Goal: Information Seeking & Learning: Learn about a topic

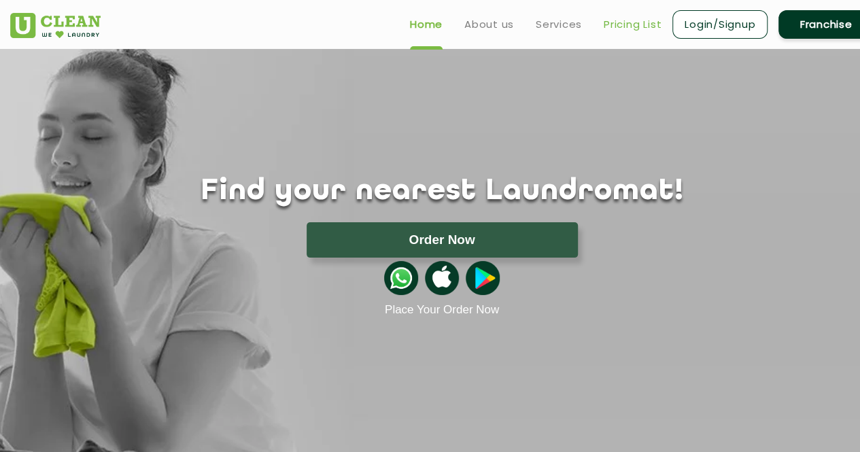
click at [636, 24] on link "Pricing List" at bounding box center [633, 24] width 58 height 16
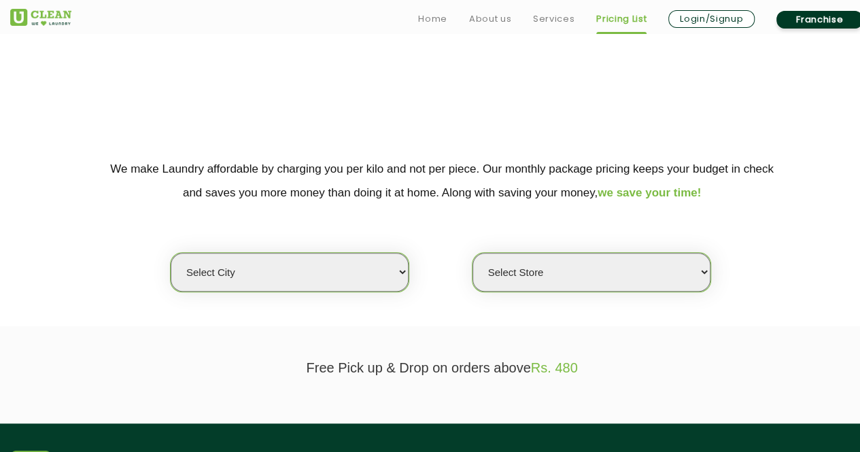
scroll to position [204, 0]
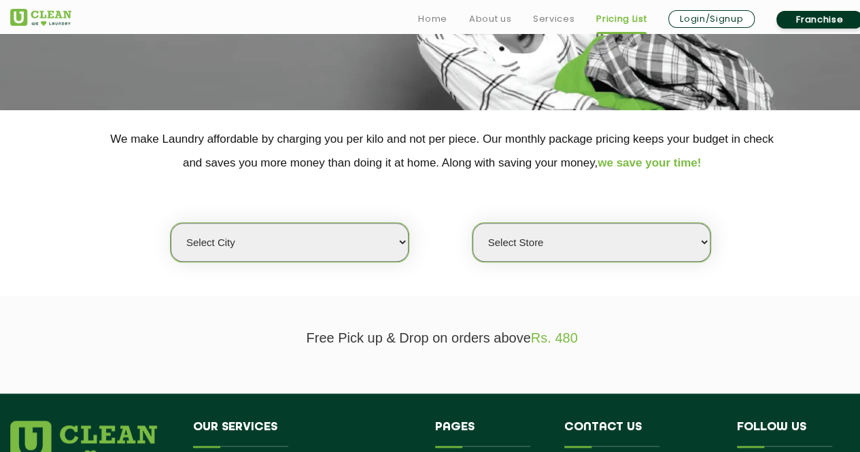
click at [364, 244] on select "Select city [GEOGRAPHIC_DATA] [GEOGRAPHIC_DATA] [GEOGRAPHIC_DATA] [GEOGRAPHIC_D…" at bounding box center [290, 242] width 238 height 39
click at [586, 243] on select "Select Store" at bounding box center [592, 242] width 238 height 39
click at [587, 242] on select "Select Store" at bounding box center [592, 242] width 238 height 39
click at [809, 25] on link "Franchise" at bounding box center [819, 20] width 86 height 18
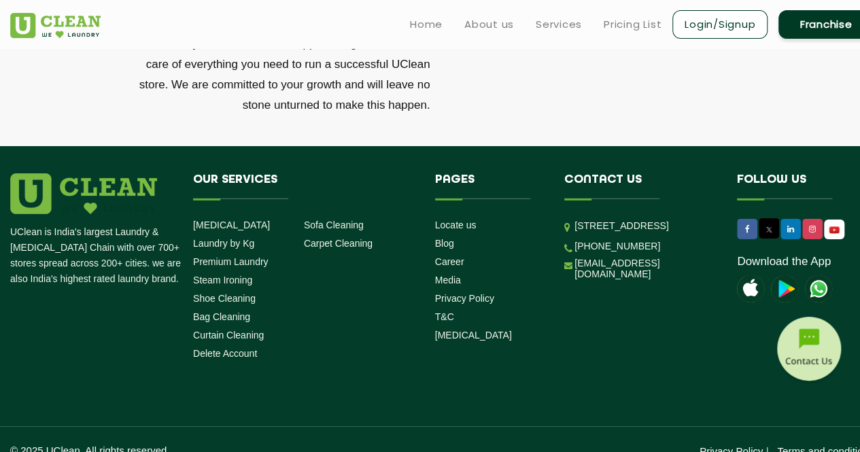
scroll to position [4694, 0]
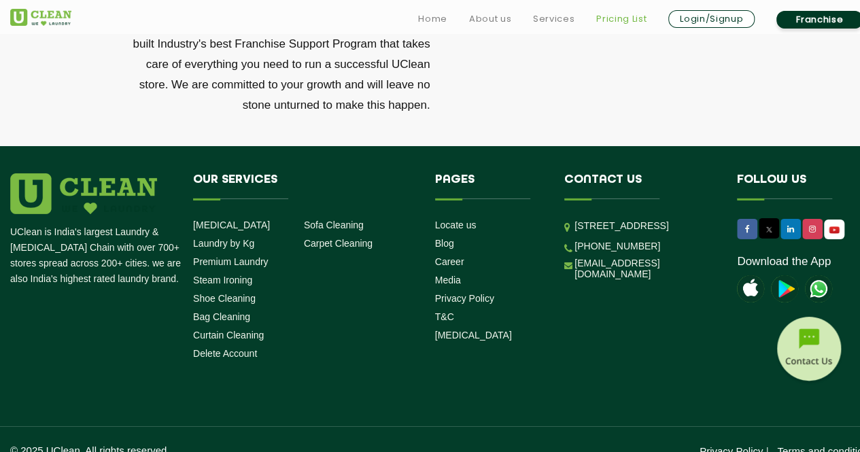
click at [618, 16] on link "Pricing List" at bounding box center [621, 19] width 50 height 16
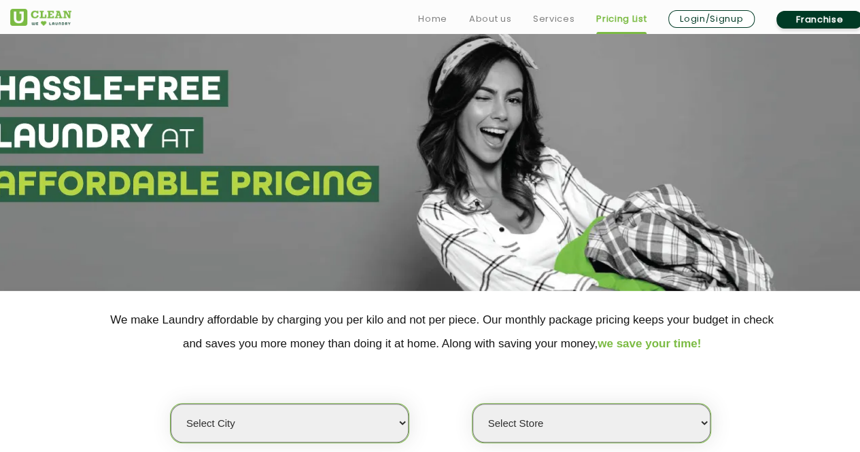
scroll to position [204, 0]
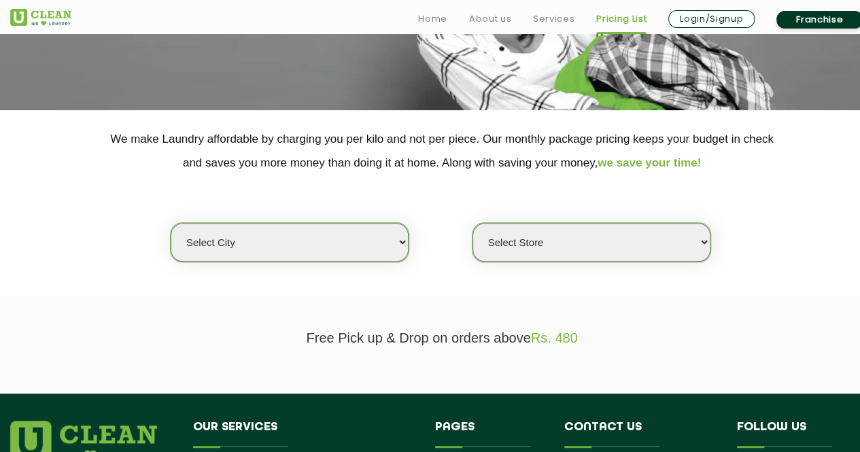
click at [272, 251] on select "Select city [GEOGRAPHIC_DATA] [GEOGRAPHIC_DATA] [GEOGRAPHIC_DATA] [GEOGRAPHIC_D…" at bounding box center [290, 242] width 238 height 39
select select "12"
click at [171, 223] on select "Select city [GEOGRAPHIC_DATA] [GEOGRAPHIC_DATA] [GEOGRAPHIC_DATA] [GEOGRAPHIC_D…" at bounding box center [290, 242] width 238 height 39
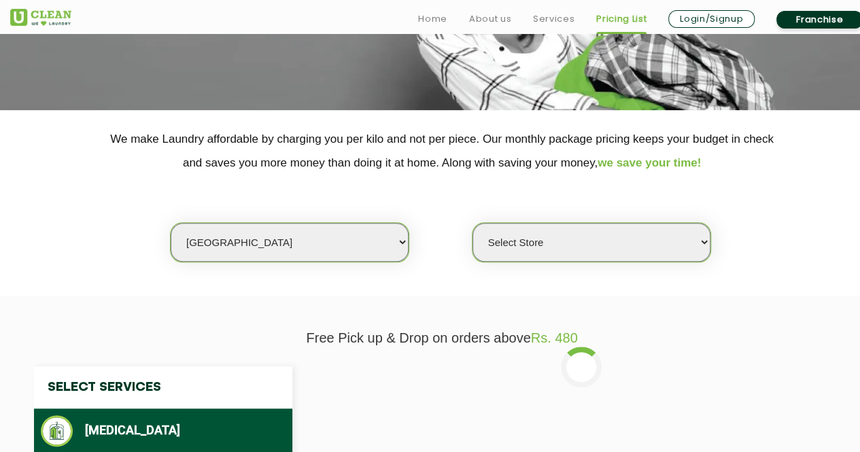
click at [592, 244] on select "Select Store UClean Shivranjani" at bounding box center [592, 242] width 238 height 39
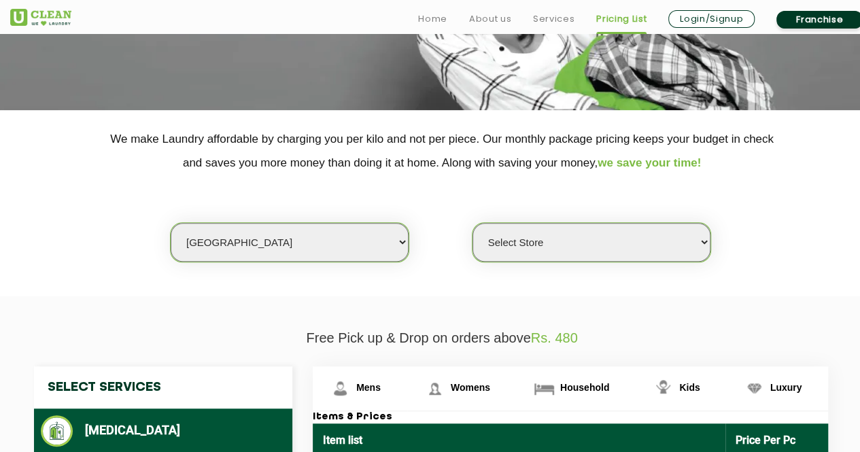
select select "25"
click at [473, 223] on select "Select Store UClean Shivranjani" at bounding box center [592, 242] width 238 height 39
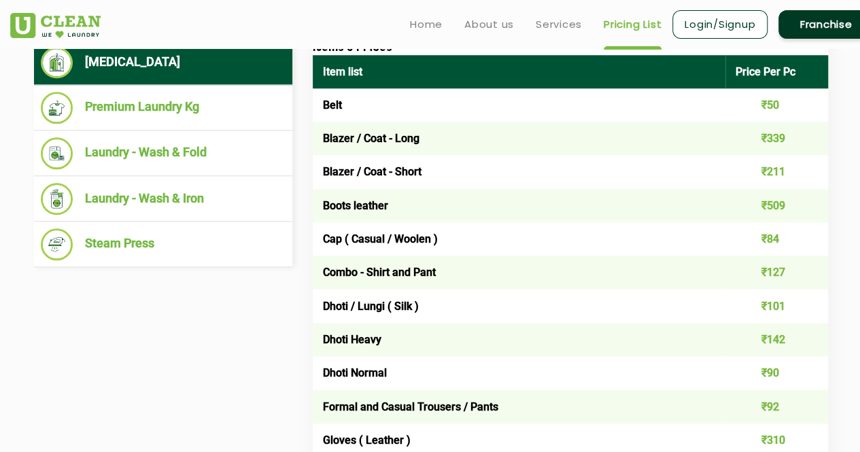
scroll to position [476, 0]
